Goal: Task Accomplishment & Management: Manage account settings

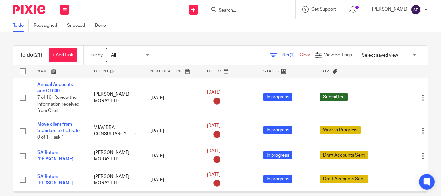
click at [230, 3] on div at bounding box center [250, 9] width 90 height 19
click at [232, 8] on input "Search" at bounding box center [247, 11] width 58 height 6
paste input "QA CONSULTING AND TECHNOLOGY SERVICES LIMITED"
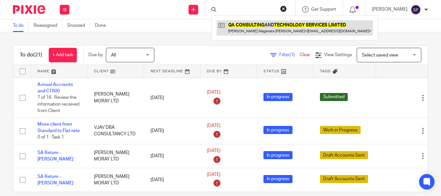
type input "QA CONSULTING AND TECHNOLOGY SERVICES LIMITED"
click at [250, 32] on link at bounding box center [294, 27] width 156 height 15
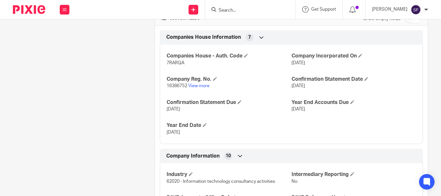
scroll to position [223, 0]
click at [408, 23] on input "checkbox" at bounding box center [413, 18] width 16 height 9
checkbox input "true"
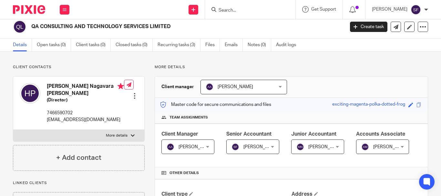
scroll to position [0, 0]
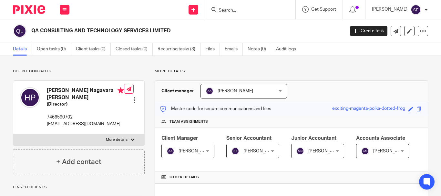
click at [239, 10] on input "Search" at bounding box center [247, 11] width 58 height 6
paste input "RVLZ CONSULTING LTD"
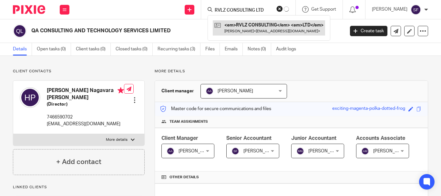
type input "RVLZ CONSULTING LTD"
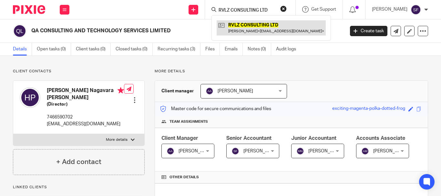
click at [239, 22] on link at bounding box center [270, 27] width 109 height 15
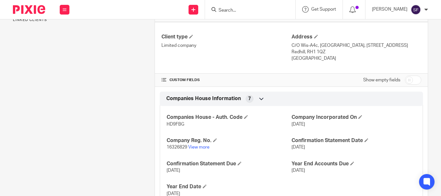
click at [408, 85] on input "checkbox" at bounding box center [413, 79] width 16 height 9
checkbox input "true"
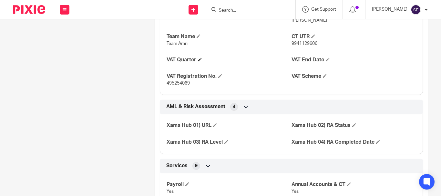
scroll to position [466, 0]
